Goal: Information Seeking & Learning: Learn about a topic

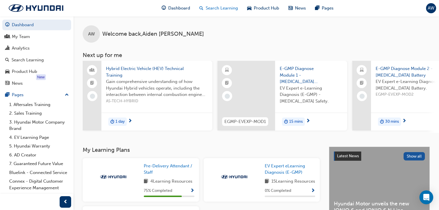
click at [221, 11] on span "Search Learning" at bounding box center [222, 8] width 32 height 7
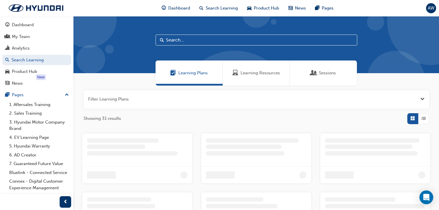
click at [198, 40] on input "text" at bounding box center [257, 40] width 202 height 11
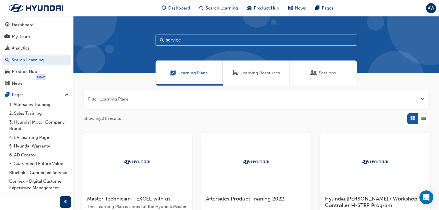
type input "service"
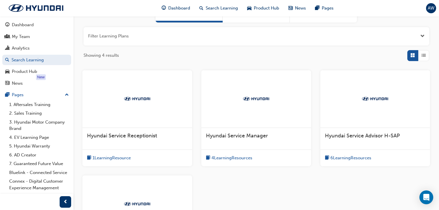
scroll to position [69, 0]
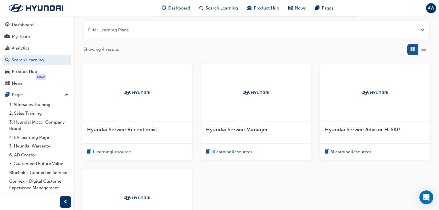
click at [243, 131] on span "Hyundai Service Manager" at bounding box center [237, 130] width 62 height 6
